Goal: Find contact information: Obtain details needed to contact an individual or organization

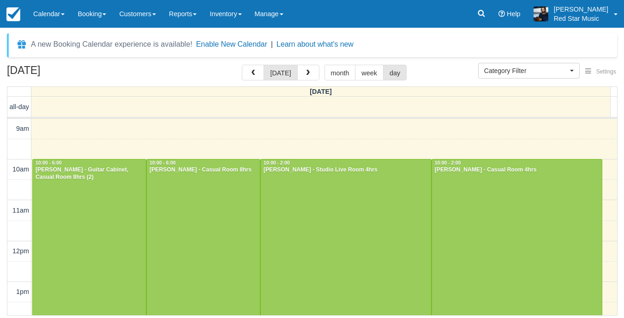
select select
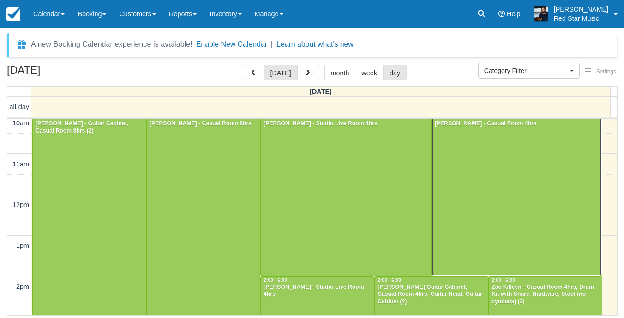
click at [464, 183] on div at bounding box center [517, 194] width 170 height 163
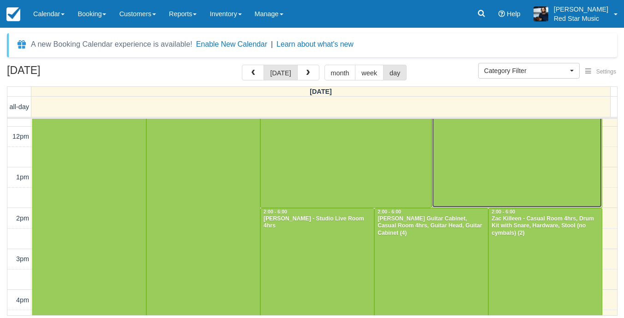
scroll to position [139, 0]
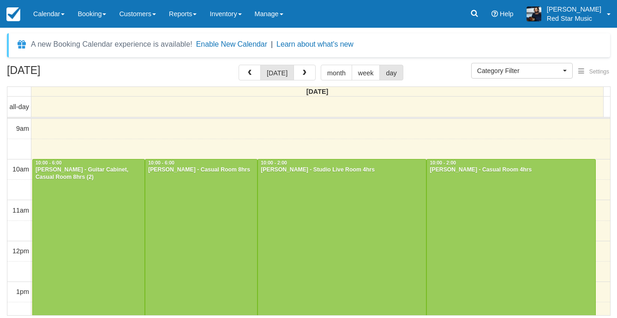
select select
click at [540, 117] on hr at bounding box center [312, 118] width 610 height 2
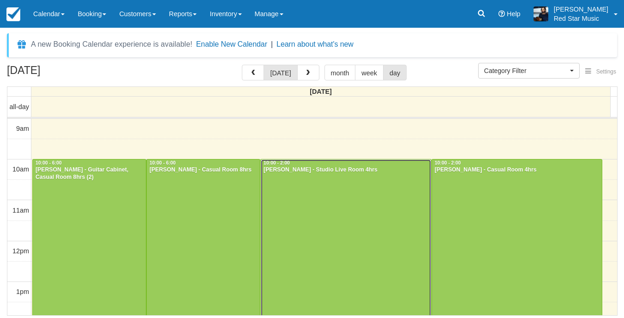
click at [316, 205] on div at bounding box center [346, 240] width 170 height 163
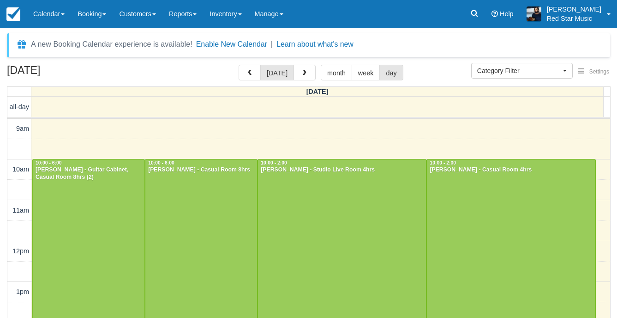
select select
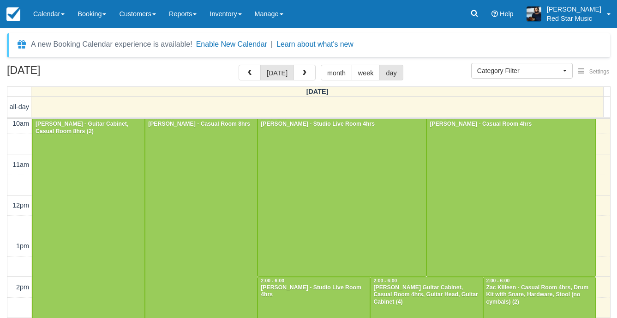
scroll to position [46, 0]
click at [198, 197] on div at bounding box center [201, 276] width 112 height 326
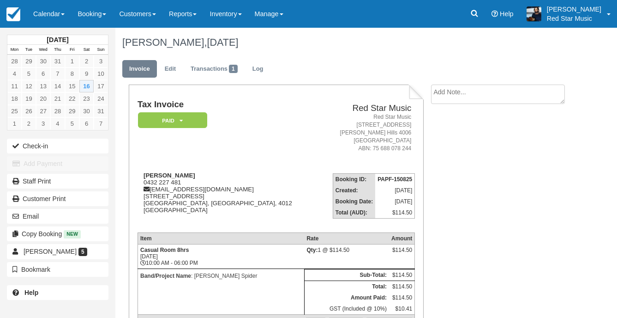
click at [523, 93] on textarea at bounding box center [498, 93] width 134 height 19
type textarea "2"
click at [450, 144] on button "Create" at bounding box center [452, 147] width 42 height 16
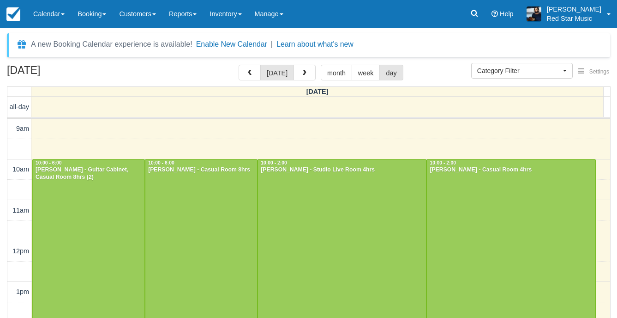
select select
click at [68, 227] on div at bounding box center [89, 322] width 112 height 326
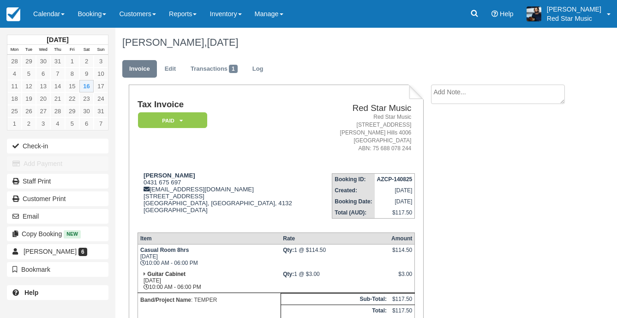
click at [454, 90] on textarea at bounding box center [498, 93] width 134 height 19
type textarea "3"
click at [445, 151] on button "Create" at bounding box center [452, 147] width 42 height 16
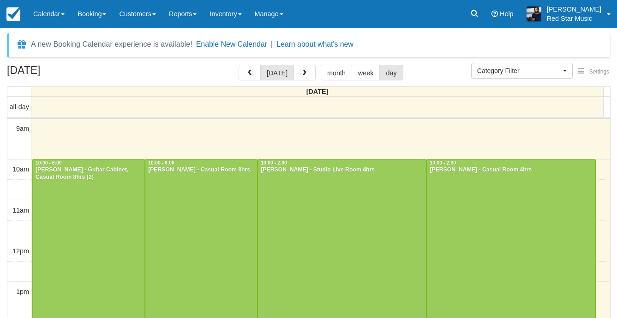
select select
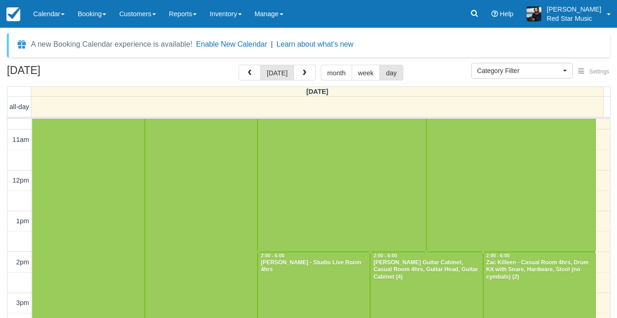
scroll to position [46, 0]
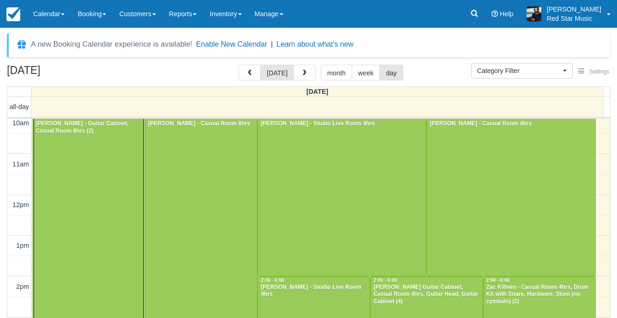
click at [111, 193] on div at bounding box center [89, 276] width 112 height 326
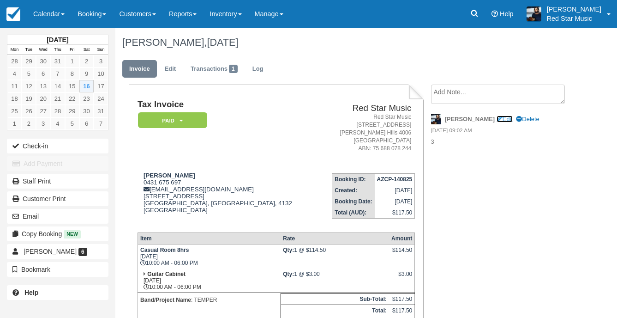
click at [497, 118] on link "Edit" at bounding box center [505, 118] width 16 height 7
type textarea "3"
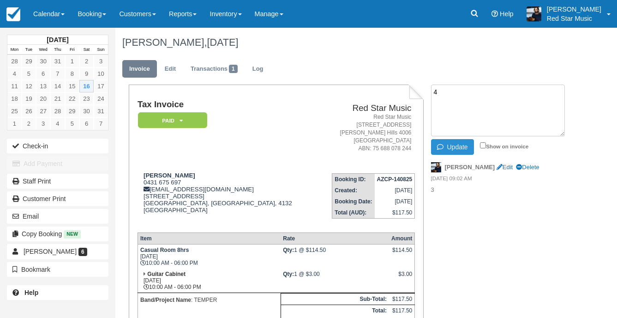
type textarea "4"
click at [444, 147] on icon "button" at bounding box center [442, 147] width 10 height 6
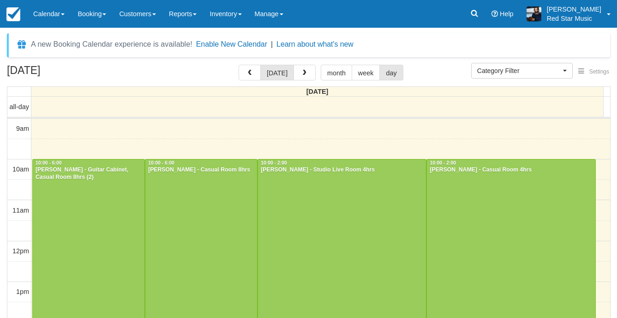
select select
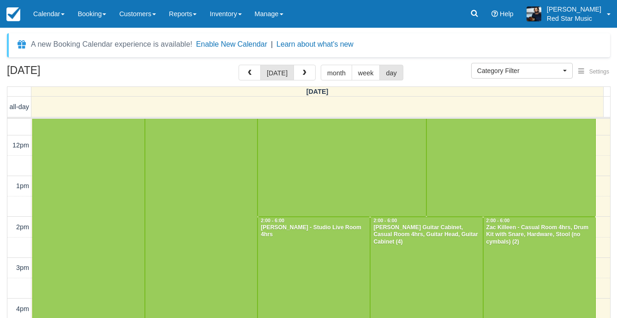
scroll to position [185, 0]
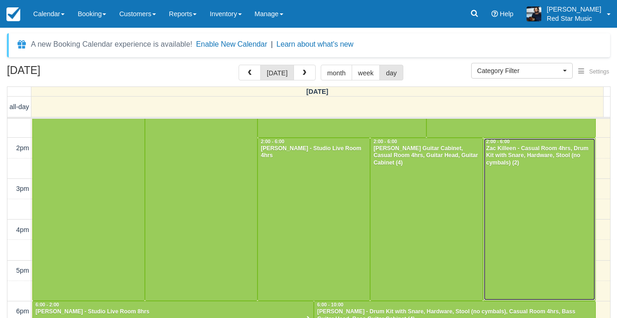
click at [502, 204] on div at bounding box center [540, 219] width 112 height 163
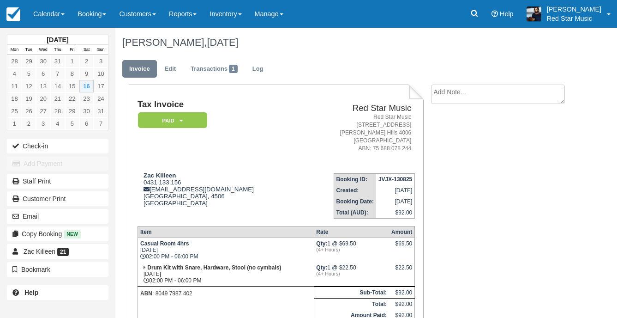
click at [513, 96] on textarea at bounding box center [498, 93] width 134 height 19
type textarea "3"
click at [460, 148] on button "Create" at bounding box center [452, 147] width 42 height 16
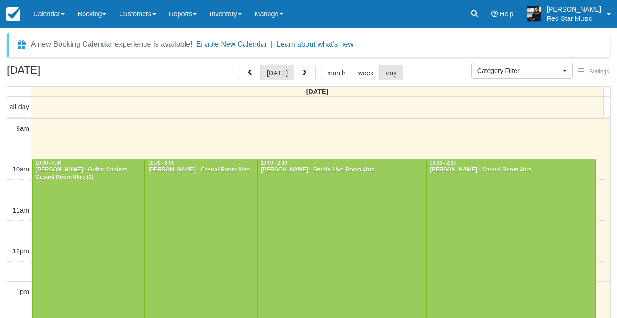
select select
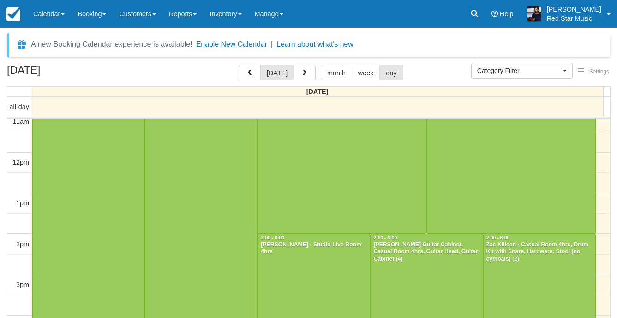
scroll to position [92, 0]
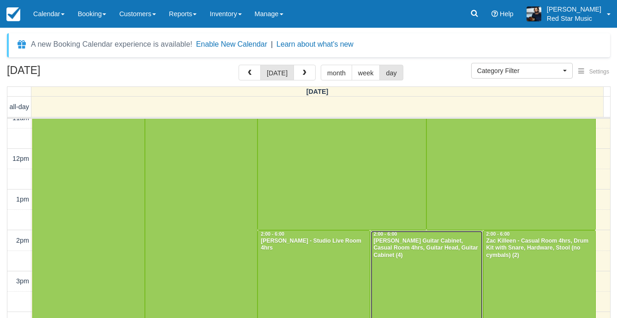
click at [436, 275] on div at bounding box center [427, 311] width 112 height 163
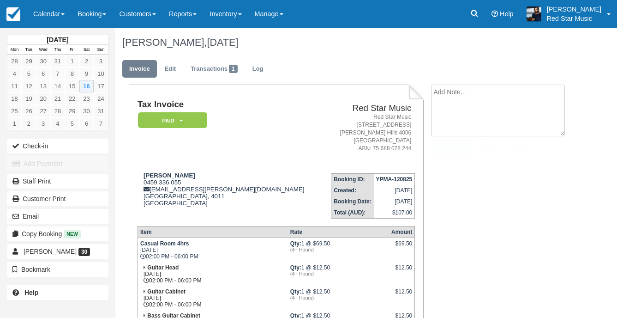
click at [498, 95] on textarea at bounding box center [498, 110] width 134 height 52
type textarea "4"
click at [459, 145] on button "Create" at bounding box center [452, 147] width 42 height 16
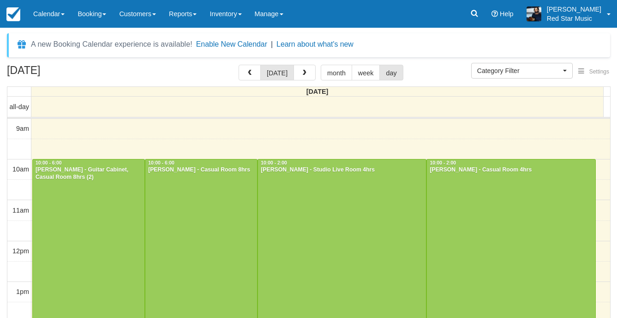
select select
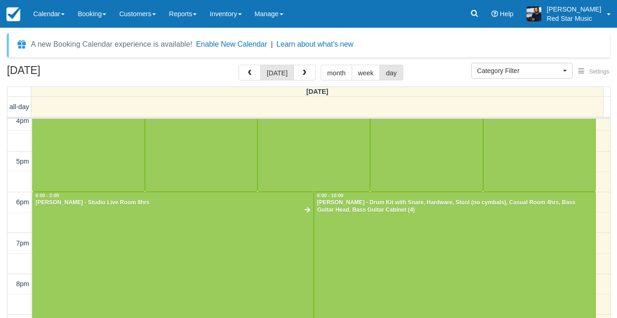
scroll to position [277, 0]
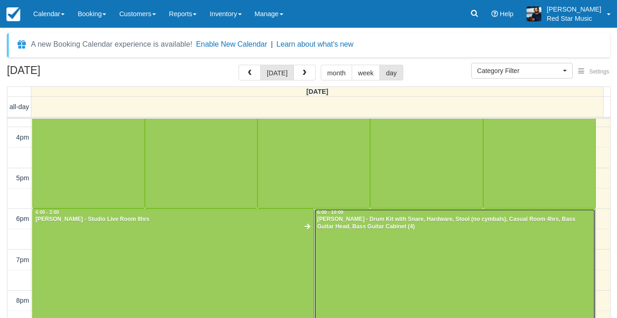
click at [462, 251] on div at bounding box center [454, 290] width 281 height 163
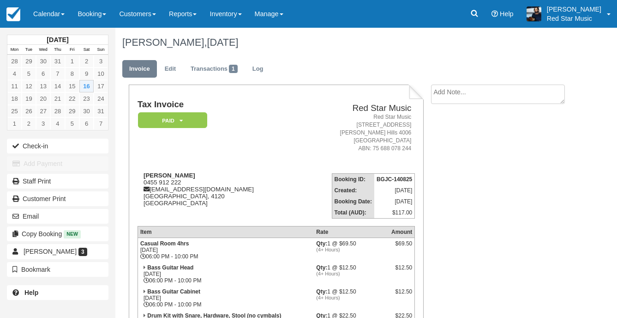
click at [457, 91] on textarea at bounding box center [498, 93] width 134 height 19
type textarea "3"
click at [451, 149] on button "Create" at bounding box center [452, 147] width 42 height 16
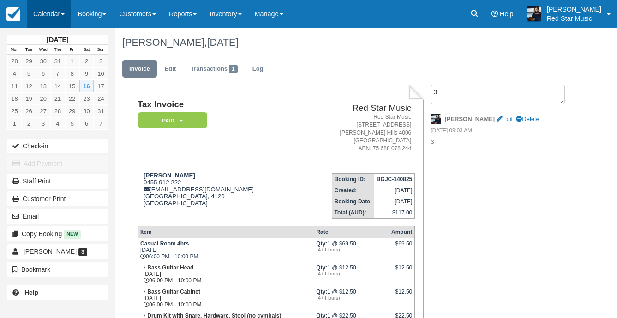
click at [50, 14] on link "Calendar" at bounding box center [49, 14] width 44 height 28
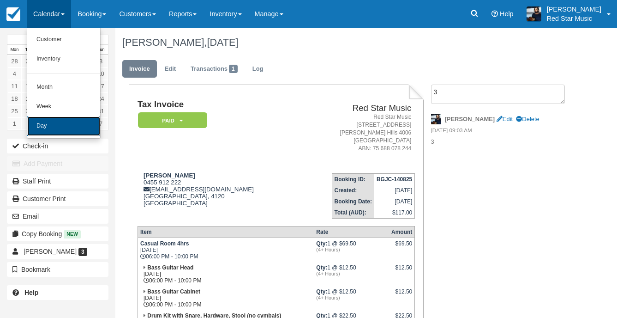
click at [63, 133] on link "Day" at bounding box center [63, 125] width 73 height 19
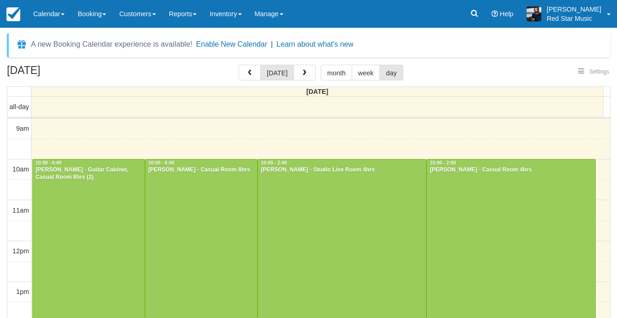
select select
click at [305, 74] on span "button" at bounding box center [305, 73] width 6 height 6
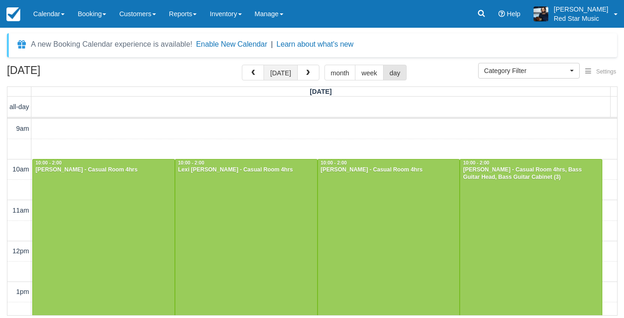
click at [278, 75] on button "today" at bounding box center [281, 73] width 34 height 16
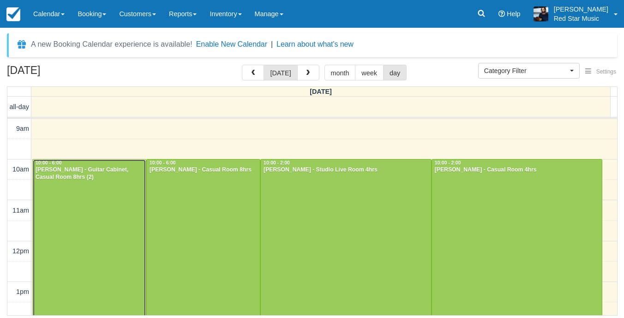
click at [74, 201] on div at bounding box center [89, 322] width 113 height 326
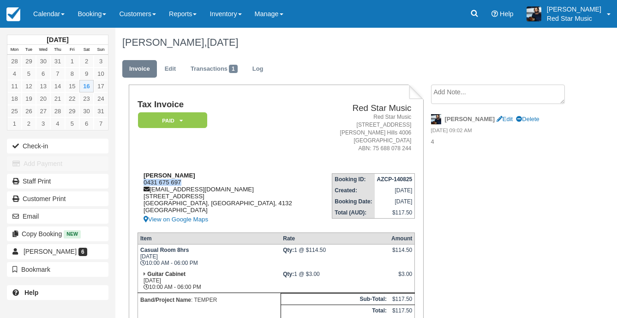
drag, startPoint x: 184, startPoint y: 181, endPoint x: 145, endPoint y: 183, distance: 39.3
click at [145, 183] on div "Clay Barlow 0431 675 697 clayb2002@live.com 31 redgum drive Regents park, Queen…" at bounding box center [228, 198] width 181 height 53
copy div "0431 675 697"
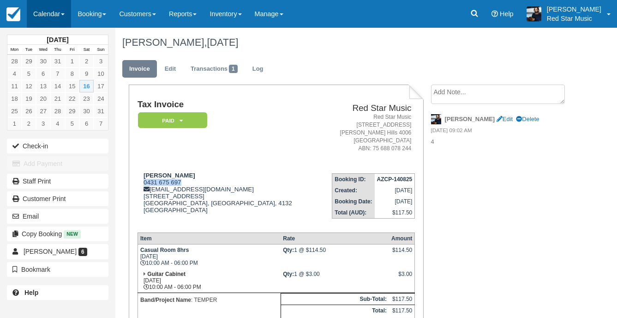
click at [37, 19] on link "Calendar" at bounding box center [49, 14] width 44 height 28
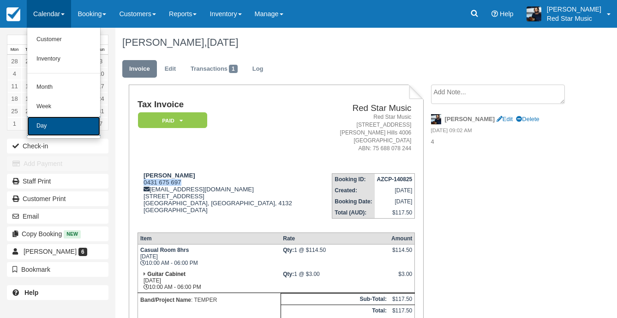
click at [39, 128] on link "Day" at bounding box center [63, 125] width 73 height 19
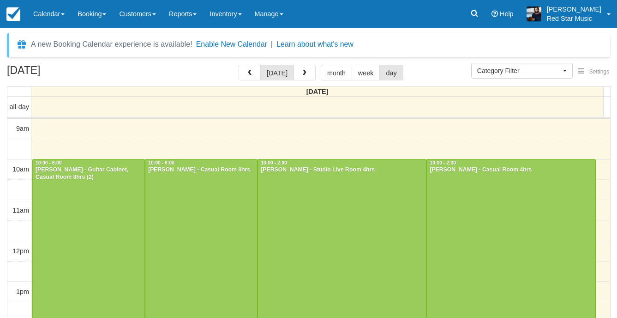
select select
click at [211, 216] on div at bounding box center [201, 322] width 112 height 326
select select
click at [88, 205] on div at bounding box center [89, 322] width 112 height 326
select select
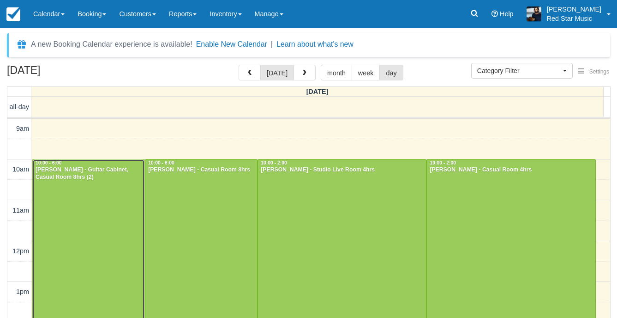
click at [51, 210] on div at bounding box center [89, 322] width 112 height 326
click at [66, 217] on div at bounding box center [89, 322] width 112 height 326
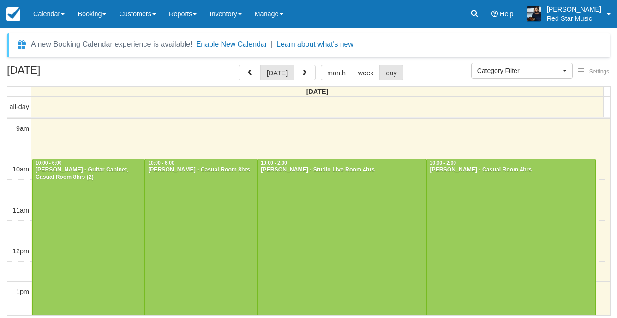
select select
click at [214, 203] on div at bounding box center [203, 322] width 113 height 326
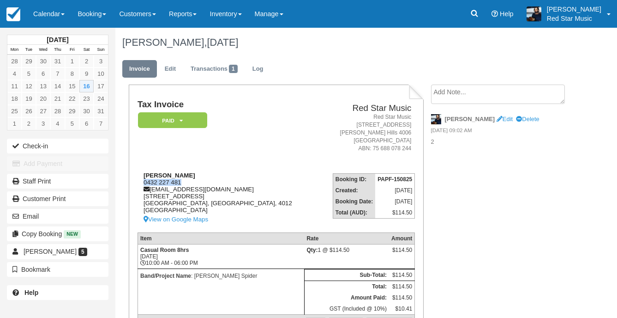
click at [144, 183] on div "[PERSON_NAME] 0432 227 481 [EMAIL_ADDRESS][DOMAIN_NAME] [STREET_ADDRESS] View o…" at bounding box center [228, 198] width 181 height 53
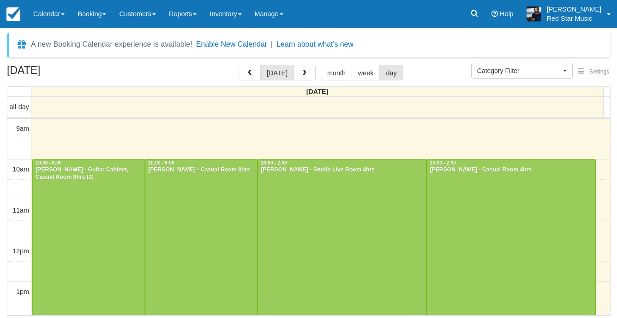
select select
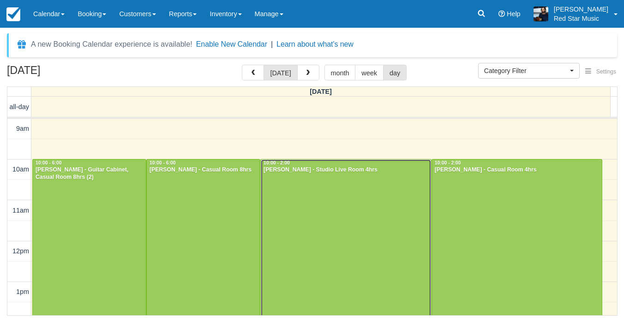
click at [320, 192] on div at bounding box center [346, 240] width 170 height 163
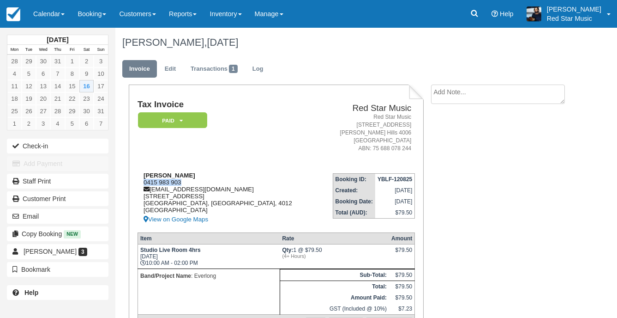
drag, startPoint x: 182, startPoint y: 182, endPoint x: 143, endPoint y: 184, distance: 39.3
click at [143, 184] on div "Kurt Seiler 0415 983 903 kurtseiler@rocketmail.com 4/63 Cameron st Nundah, Quee…" at bounding box center [228, 198] width 181 height 53
copy div "0415 983 903"
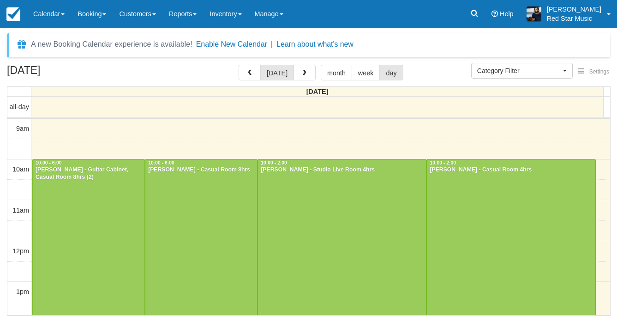
select select
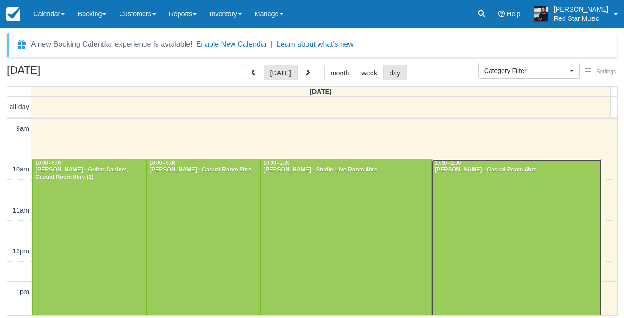
click at [505, 193] on div at bounding box center [517, 240] width 170 height 163
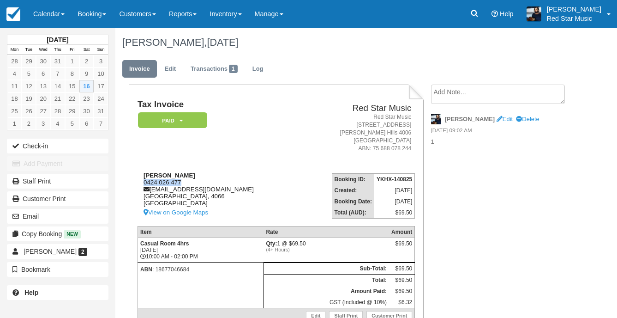
click at [145, 181] on div "[PERSON_NAME] 0424 026 477 [EMAIL_ADDRESS][DOMAIN_NAME] [GEOGRAPHIC_DATA] [GEOG…" at bounding box center [219, 195] width 162 height 46
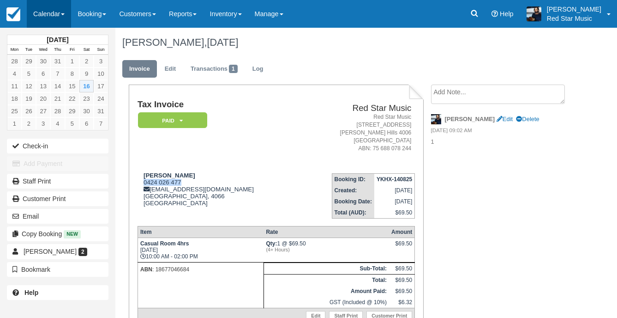
click at [44, 8] on link "Calendar" at bounding box center [49, 14] width 44 height 28
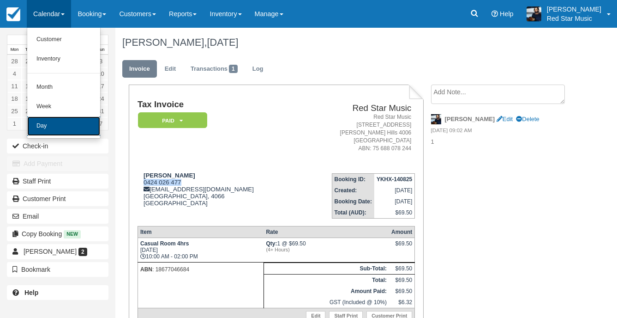
click at [45, 130] on link "Day" at bounding box center [63, 125] width 73 height 19
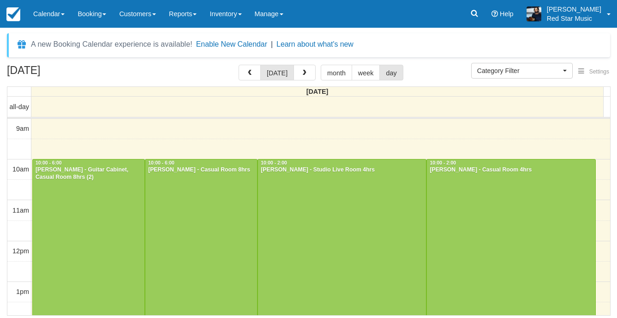
select select
